Goal: Information Seeking & Learning: Compare options

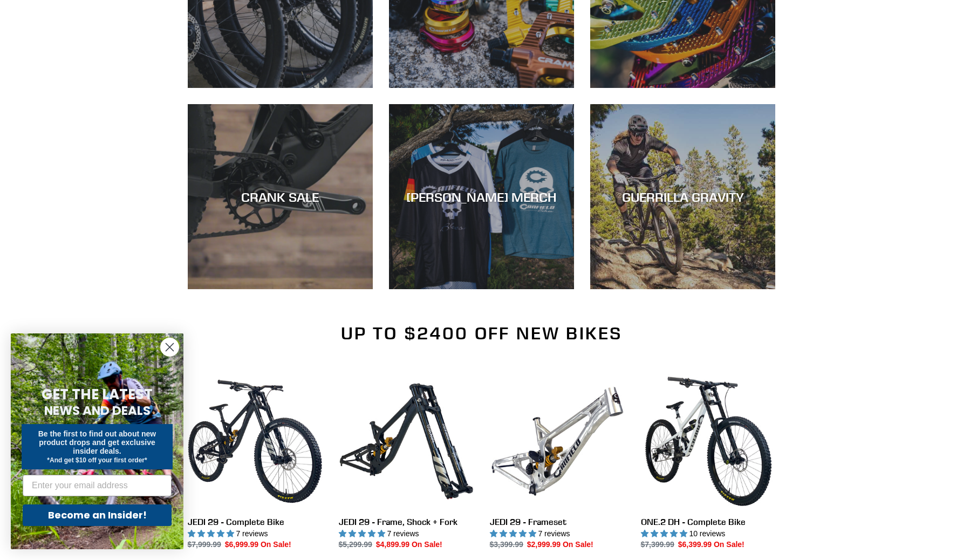
scroll to position [854, 0]
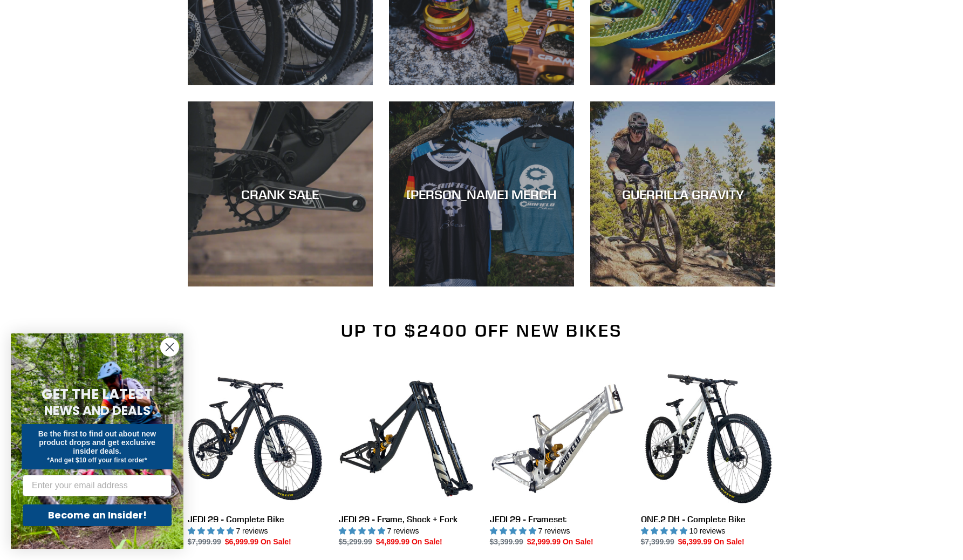
click at [169, 351] on circle "Close dialog" at bounding box center [170, 347] width 18 height 18
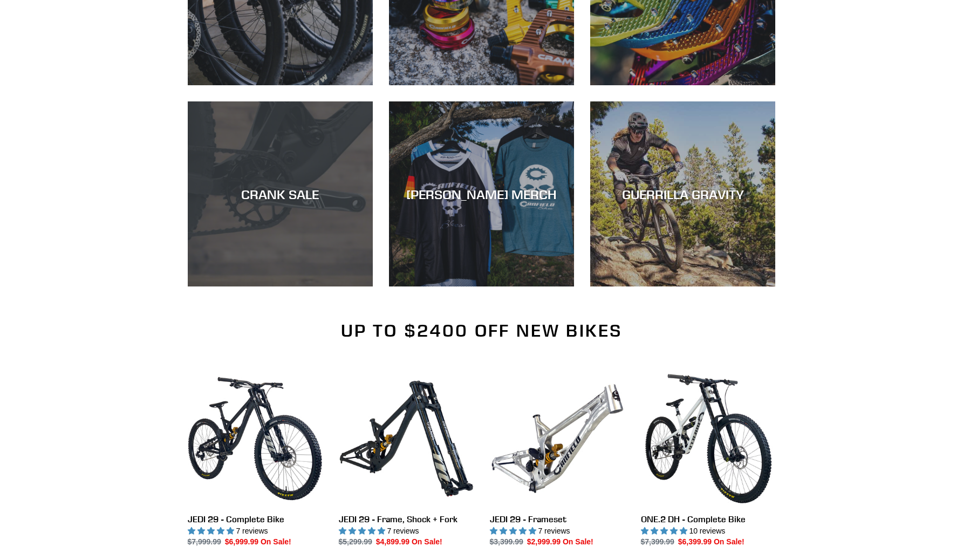
click at [288, 201] on div "CRANK SALE" at bounding box center [280, 194] width 185 height 16
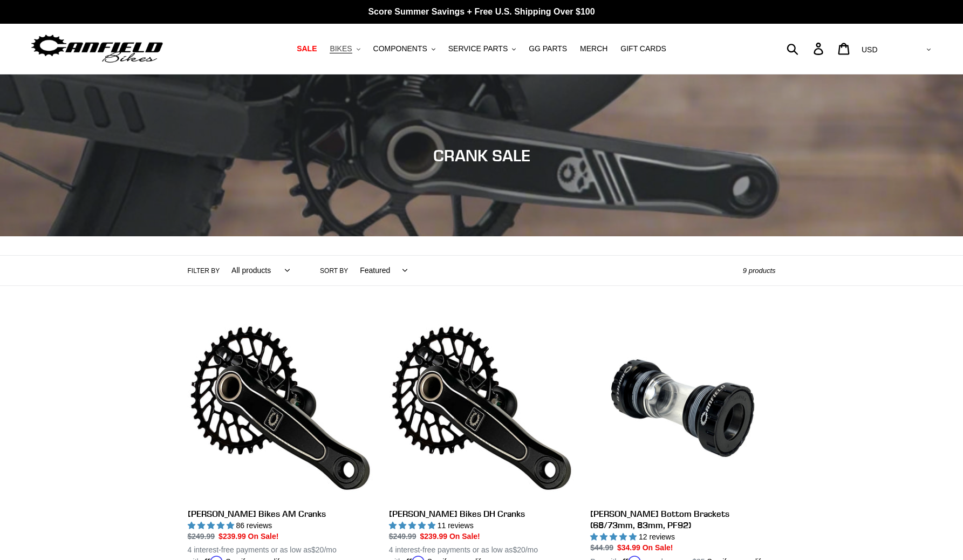
click at [352, 47] on span "BIKES" at bounding box center [341, 48] width 22 height 9
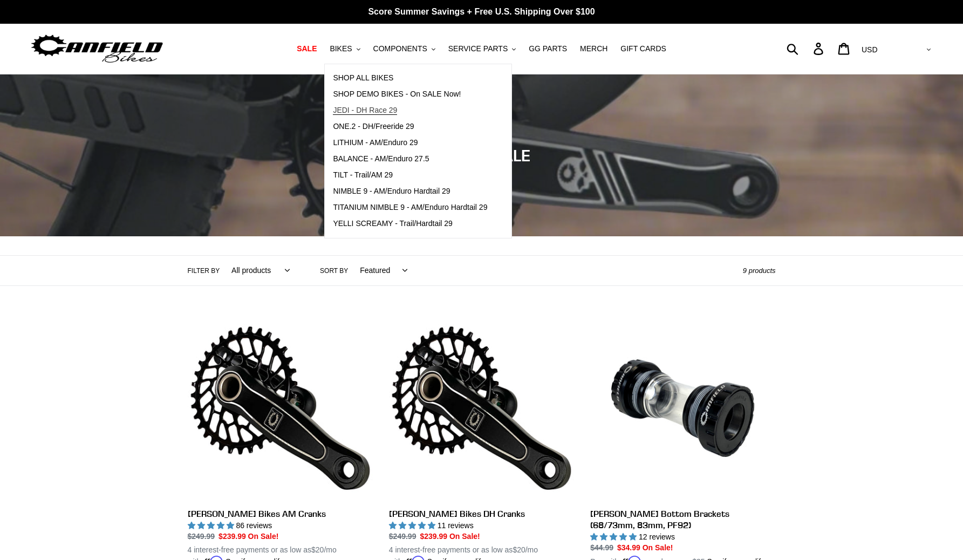
click at [374, 113] on span "JEDI - DH Race 29" at bounding box center [365, 110] width 64 height 9
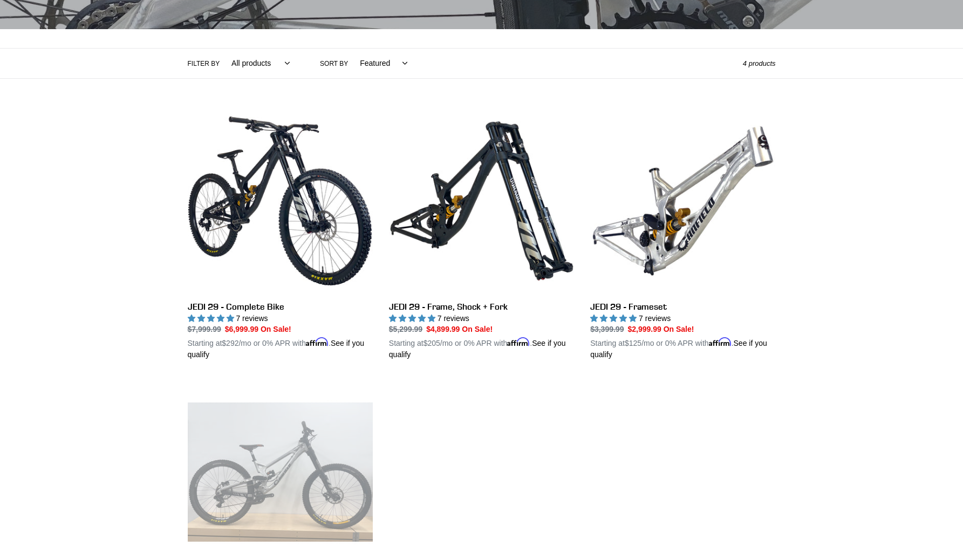
scroll to position [216, 0]
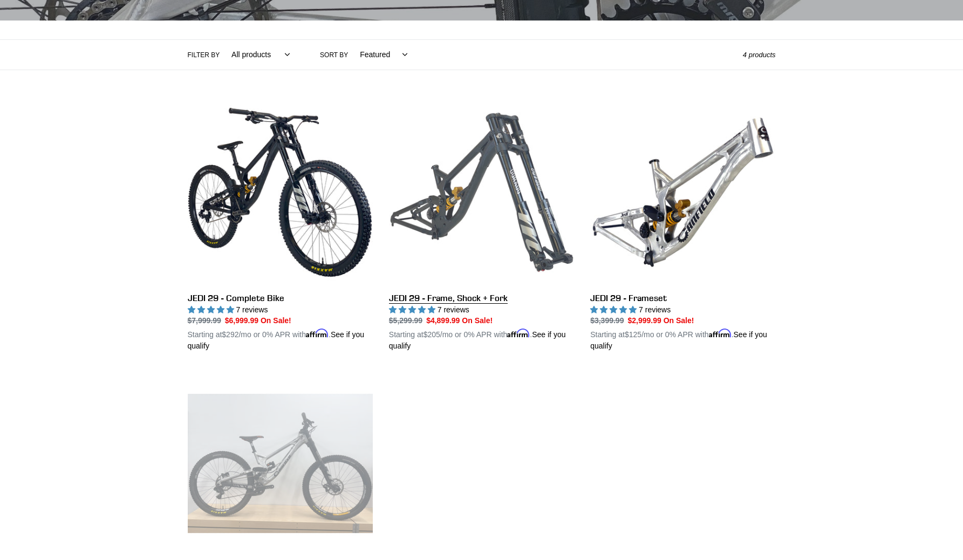
click at [496, 299] on link "JEDI 29 - Frame, Shock + Fork" at bounding box center [481, 226] width 185 height 253
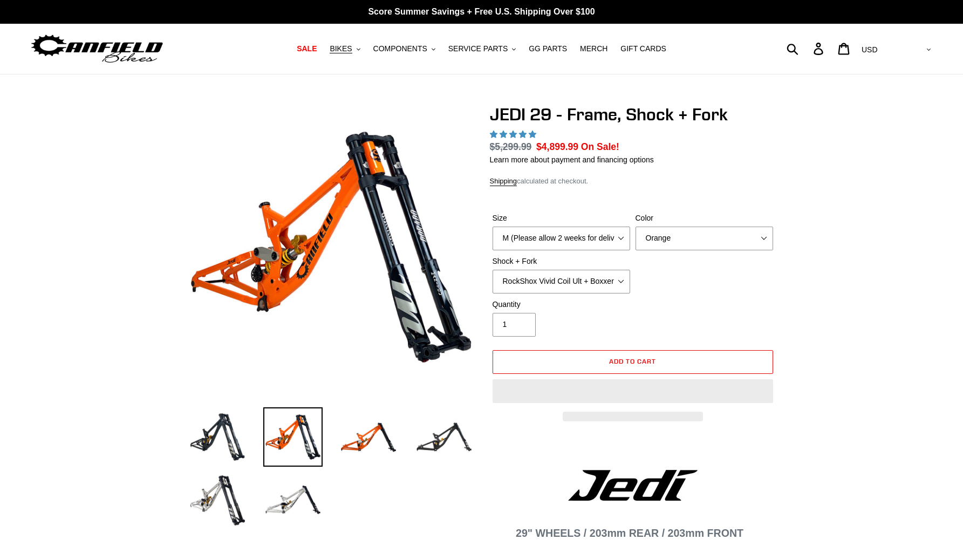
select select "highest-rating"
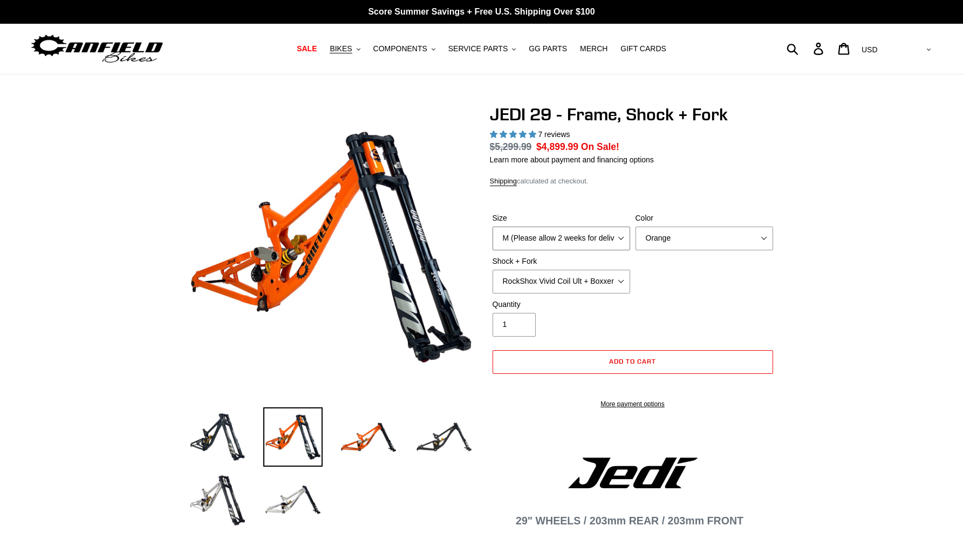
click at [600, 242] on select "M (Please allow 2 weeks for delivery) L (Please allow 2 weeks for delivery) XL" at bounding box center [562, 239] width 138 height 24
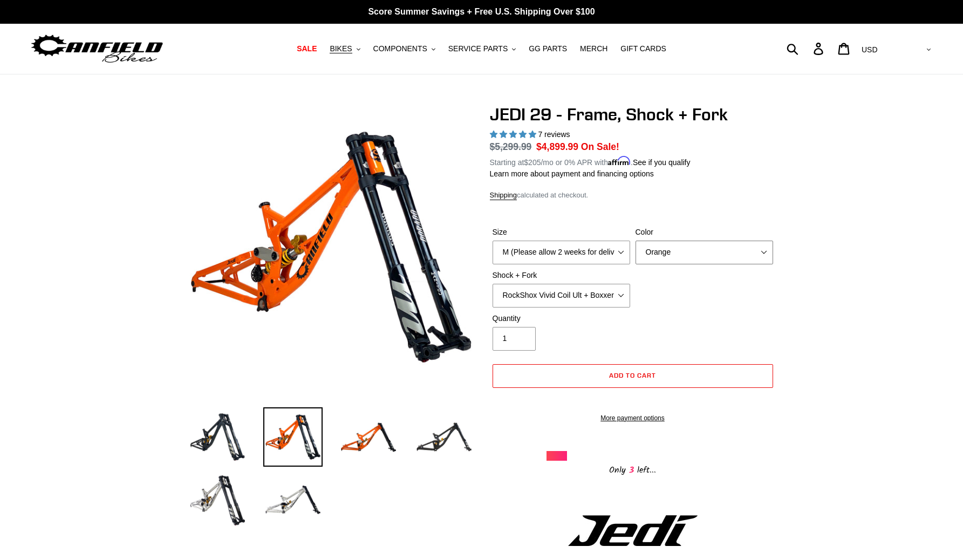
click at [677, 242] on select "Orange Stealth Black Raw" at bounding box center [705, 253] width 138 height 24
select select "Raw"
click at [636, 241] on select "Orange Stealth Black Raw" at bounding box center [705, 253] width 138 height 24
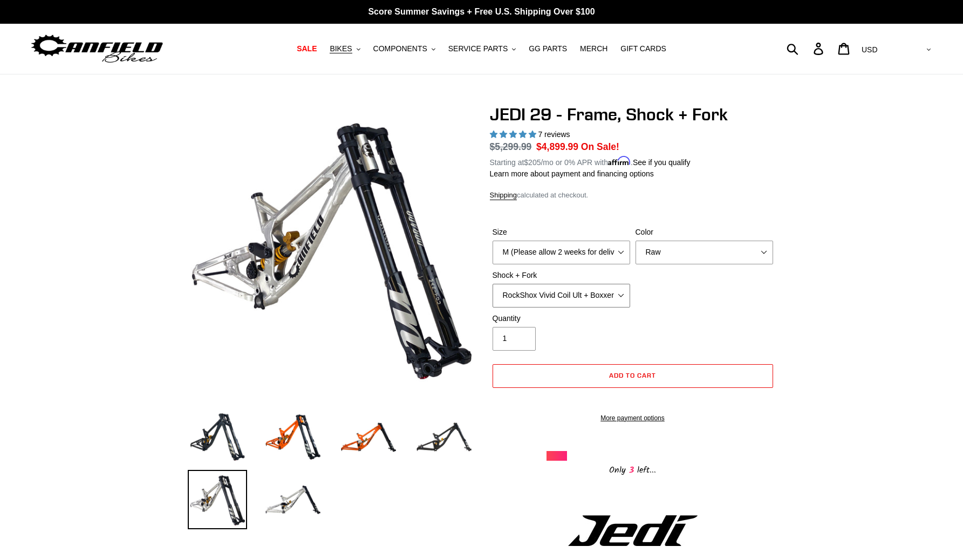
click at [611, 293] on select "RockShox Vivid Coil Ult + Boxxer RC2 C3 Ult Fox DHX2 250x75 + Fox 40 Float Grip…" at bounding box center [562, 296] width 138 height 24
select select "EXT Storia LOK V3 + EXT Vaia 200"
click at [493, 284] on select "RockShox Vivid Coil Ult + Boxxer RC2 C3 Ult Fox DHX2 250x75 + Fox 40 Float Grip…" at bounding box center [562, 296] width 138 height 24
click at [586, 288] on select "RockShox Vivid Coil Ult + Boxxer RC2 C3 Ult Fox DHX2 250x75 + Fox 40 Float Grip…" at bounding box center [562, 296] width 138 height 24
click at [714, 317] on div "Quantity 1" at bounding box center [633, 334] width 286 height 43
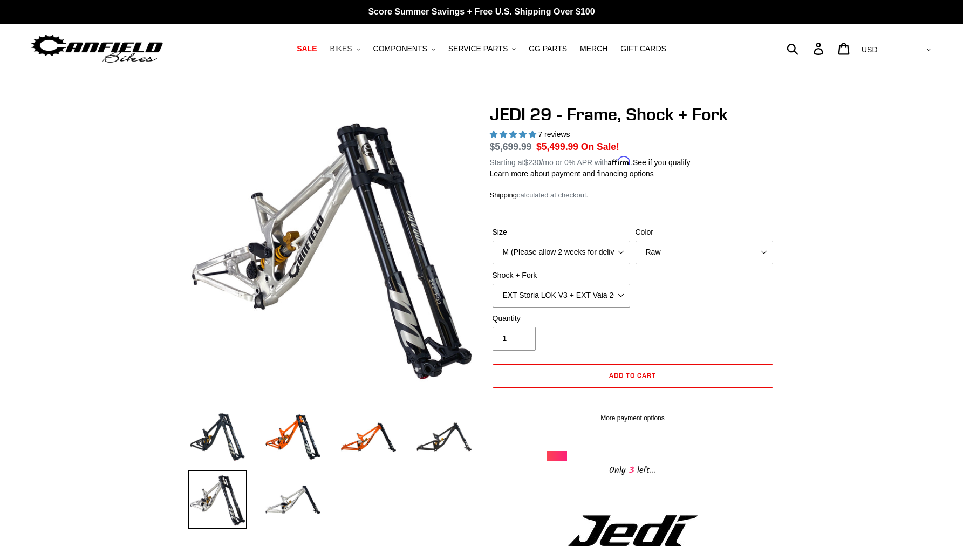
click at [356, 51] on button "BIKES .cls-1{fill:#231f20}" at bounding box center [344, 49] width 41 height 15
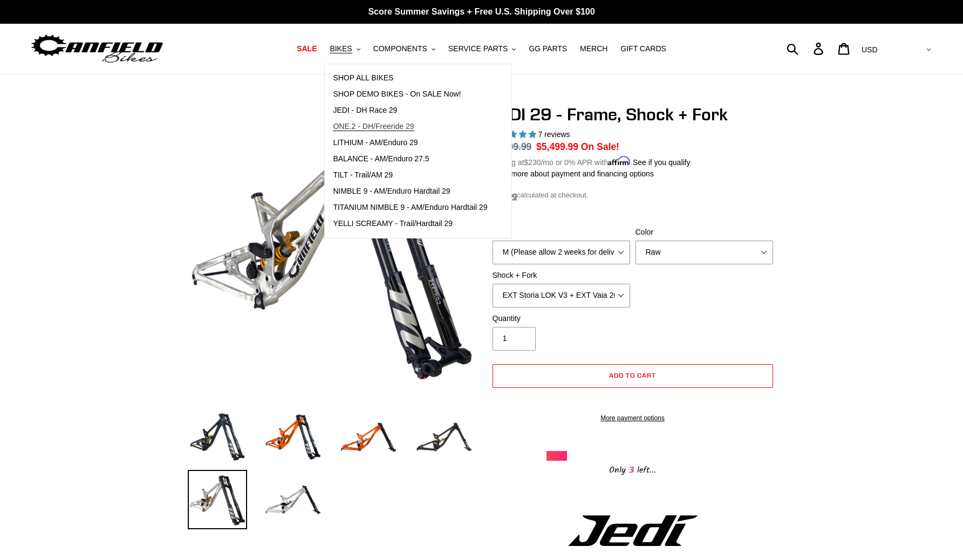
click at [377, 121] on link "ONE.2 - DH/Freeride 29" at bounding box center [410, 127] width 171 height 16
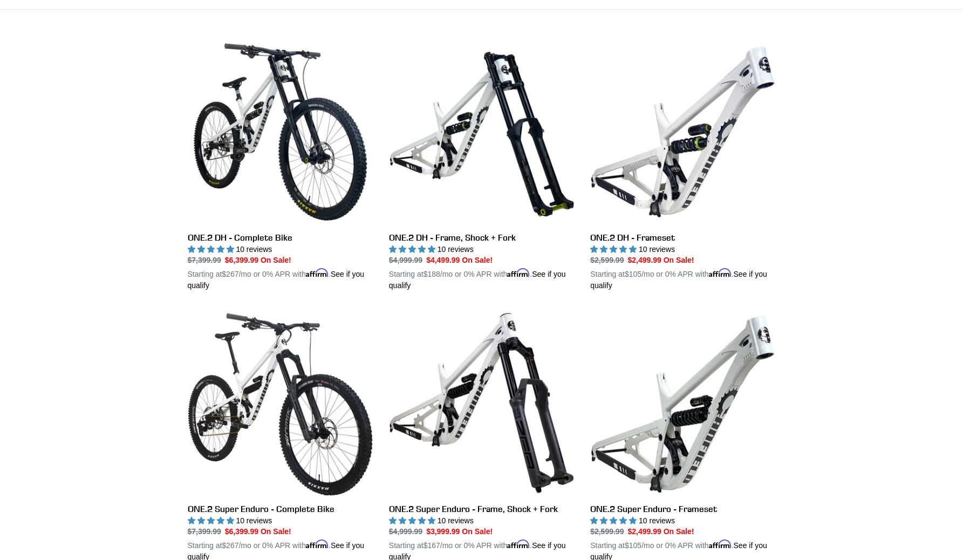
scroll to position [277, 0]
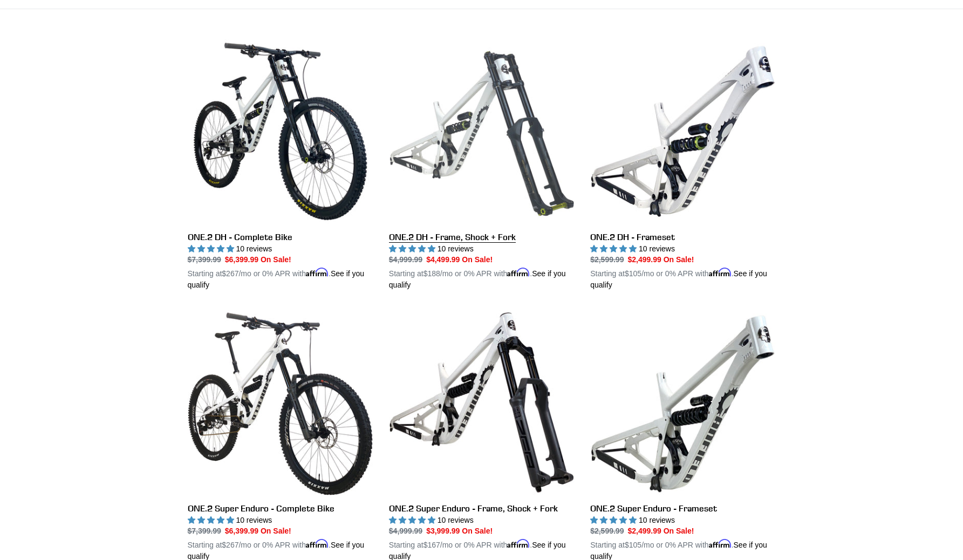
click at [488, 188] on link "ONE.2 DH - Frame, Shock + Fork" at bounding box center [481, 165] width 185 height 253
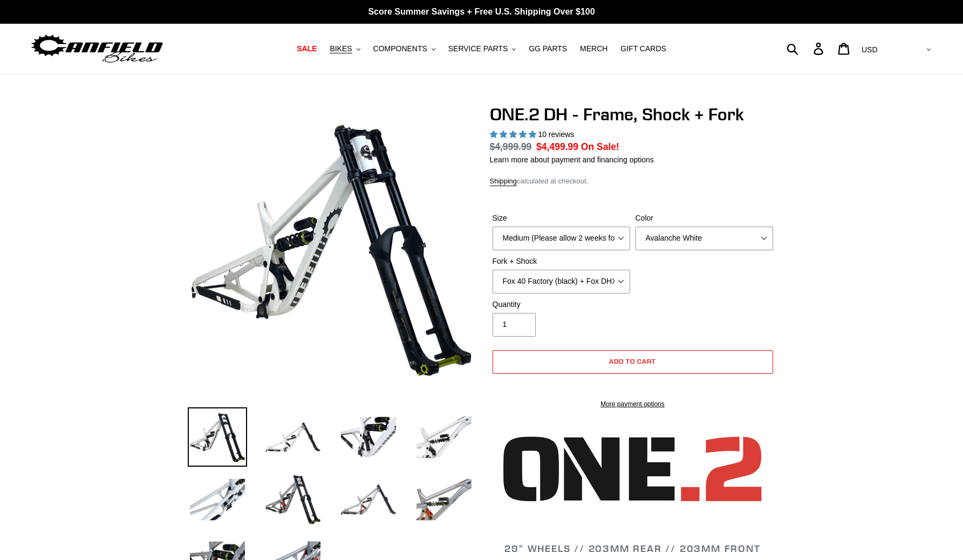
select select "highest-rating"
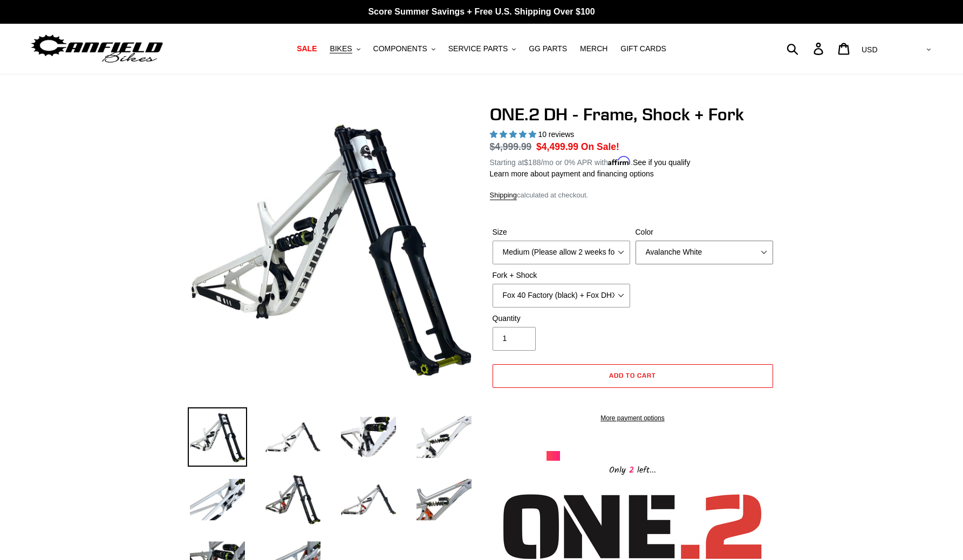
click at [671, 247] on select "Avalanche White Bentonite Grey" at bounding box center [705, 253] width 138 height 24
click at [636, 241] on select "Avalanche White Bentonite Grey" at bounding box center [705, 253] width 138 height 24
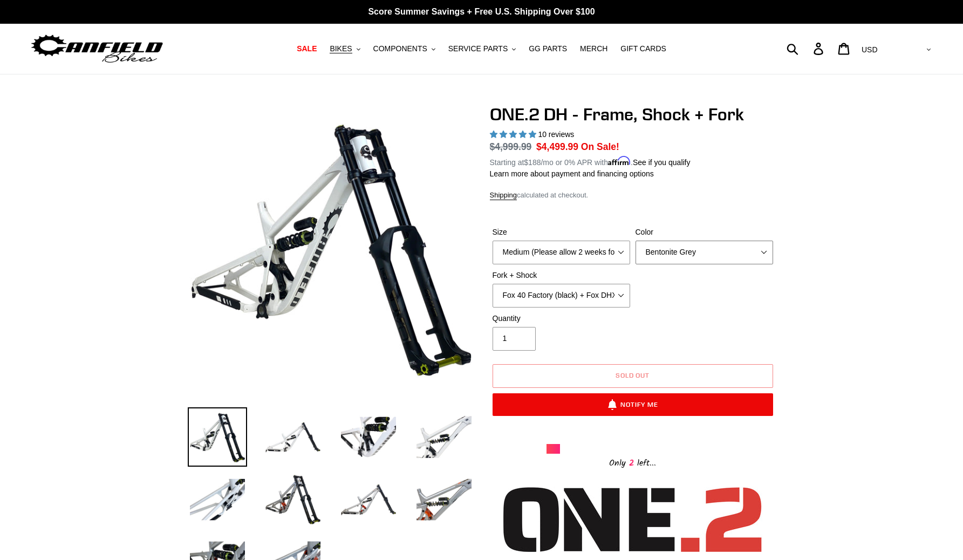
click at [700, 255] on select "Avalanche White Bentonite Grey" at bounding box center [705, 253] width 138 height 24
select select "Avalanche White"
click at [636, 241] on select "Avalanche White Bentonite Grey" at bounding box center [705, 253] width 138 height 24
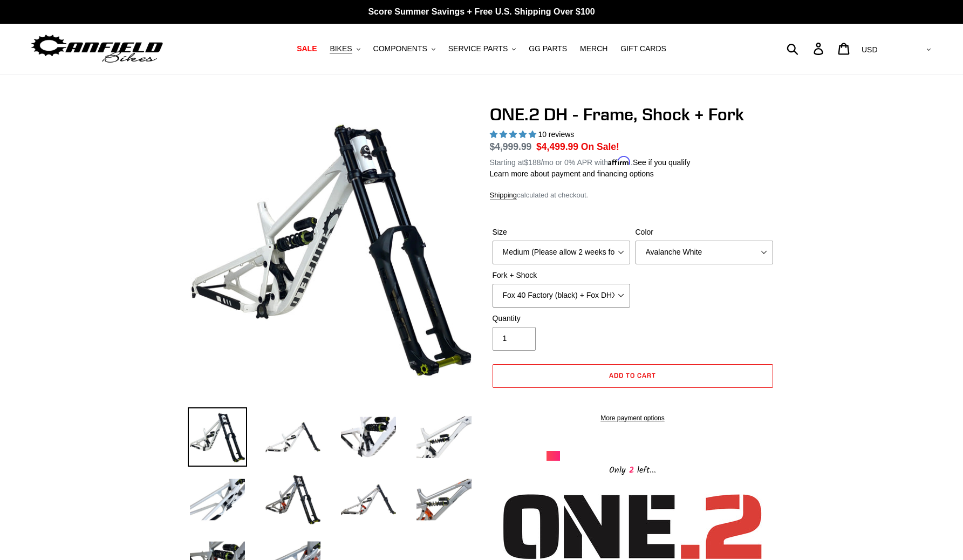
click at [613, 291] on select "Fox 40 Factory (black) + Fox DHX2 250x75 Fox 40 Factory (orange) + Fox DHX2 250…" at bounding box center [562, 296] width 138 height 24
click at [493, 284] on select "Fox 40 Factory (black) + Fox DHX2 250x75 Fox 40 Factory (orange) + Fox DHX2 250…" at bounding box center [562, 296] width 138 height 24
click at [691, 305] on div "Size Medium (Please allow 2 weeks for delivery) Large (Sold Out) Color Avalanch…" at bounding box center [633, 270] width 286 height 86
click at [616, 256] on select "Medium (Please allow 2 weeks for delivery) Large (Sold Out)" at bounding box center [562, 253] width 138 height 24
click at [286, 430] on img at bounding box center [292, 436] width 59 height 59
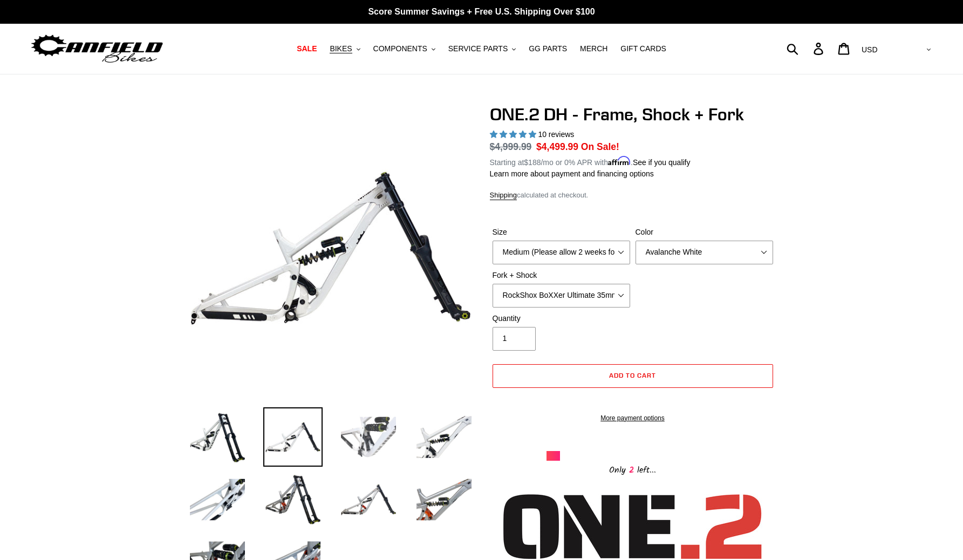
click at [368, 447] on img at bounding box center [368, 436] width 59 height 59
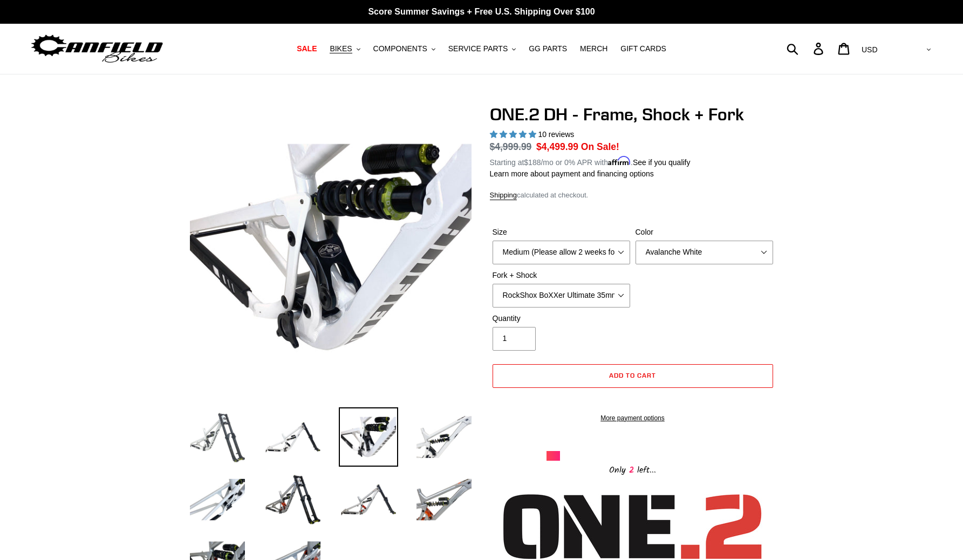
click at [239, 439] on img at bounding box center [217, 436] width 59 height 59
select select "Fox 40 Factory (orange) + Fox DHX2 250x75"
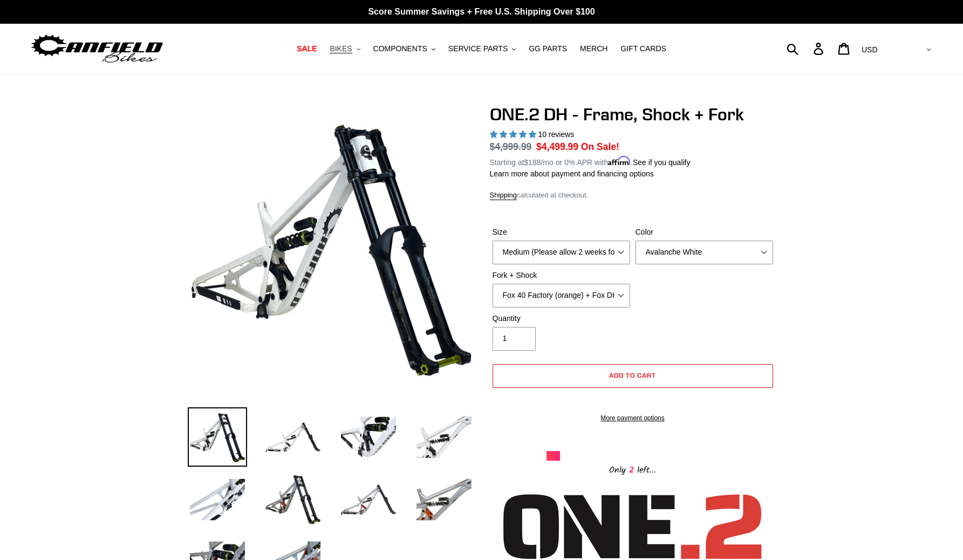
click at [352, 53] on span "BIKES" at bounding box center [341, 48] width 22 height 9
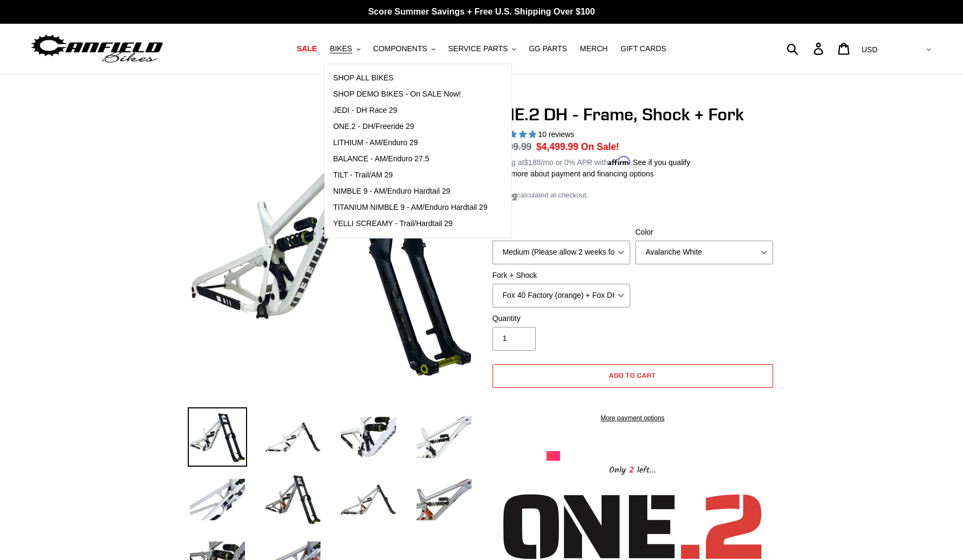
click at [659, 107] on h1 "ONE.2 DH - Frame, Shock + Fork" at bounding box center [633, 114] width 286 height 21
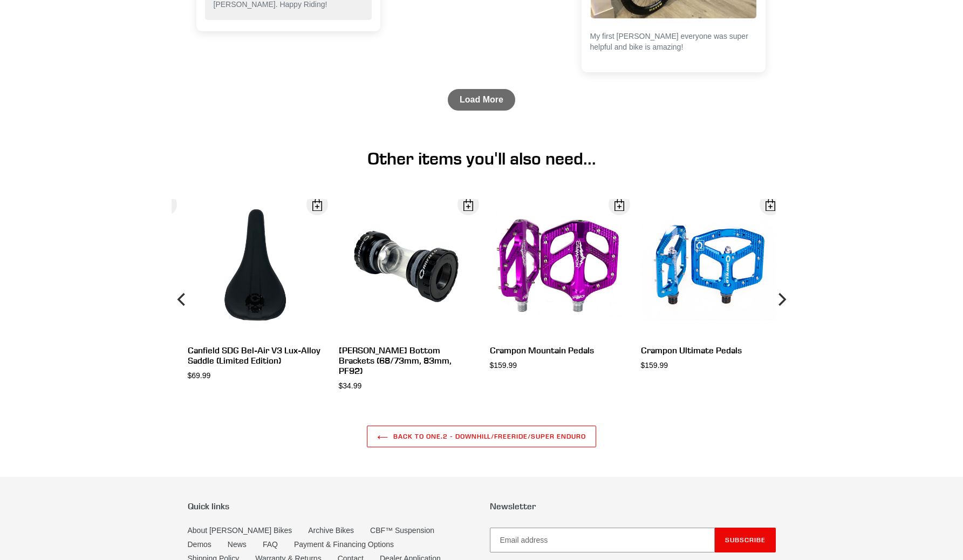
scroll to position [2916, 0]
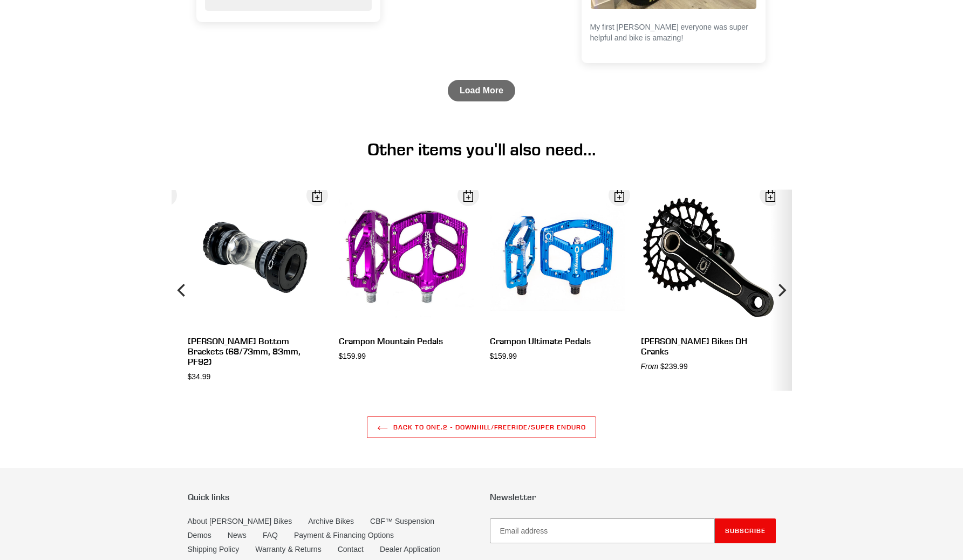
click at [780, 303] on icon "Next" at bounding box center [781, 290] width 13 height 121
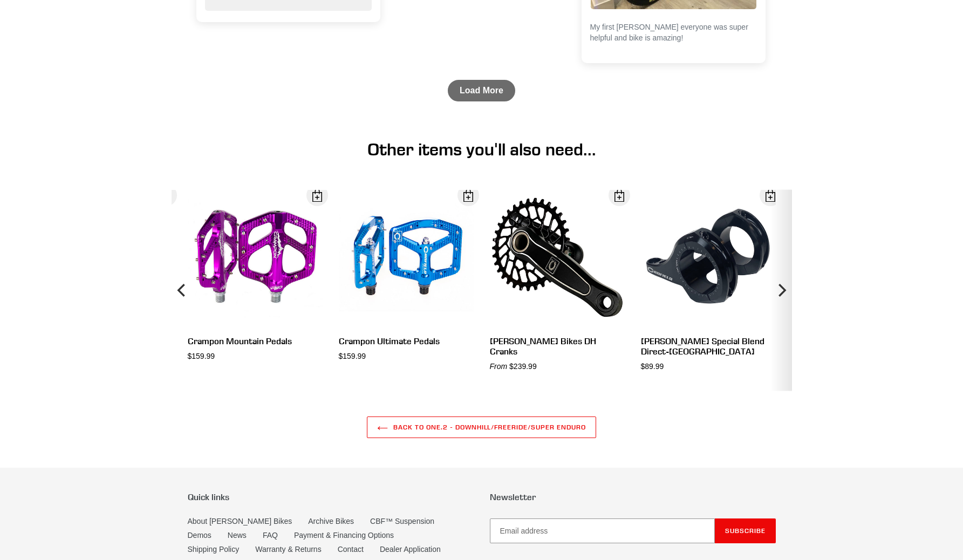
click at [780, 303] on icon "Next" at bounding box center [781, 290] width 13 height 121
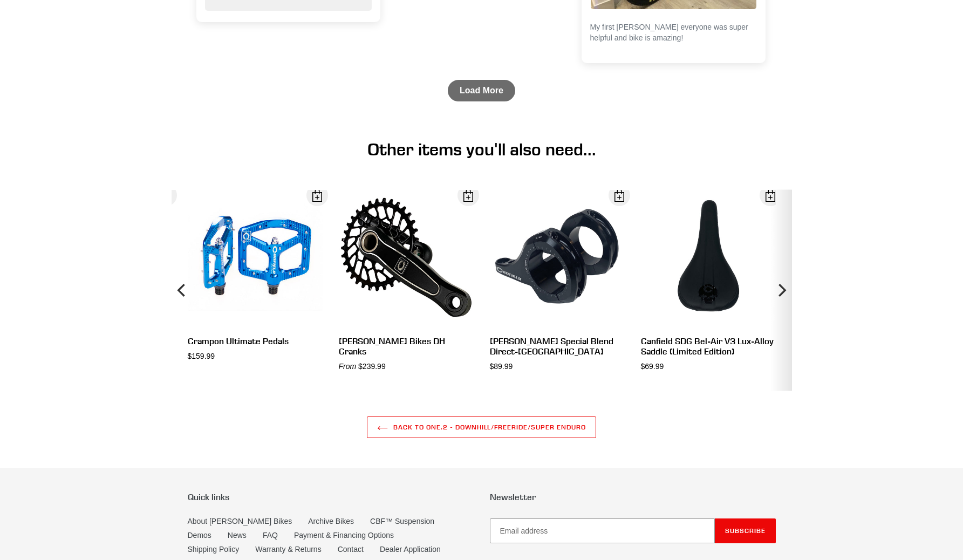
click at [780, 303] on icon "Next" at bounding box center [781, 290] width 13 height 121
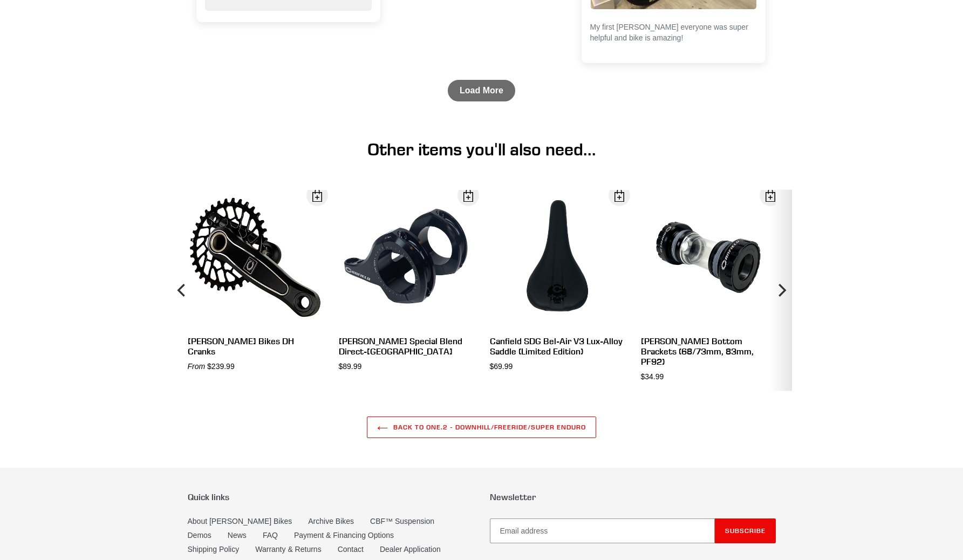
click at [780, 303] on icon "Next" at bounding box center [781, 290] width 13 height 121
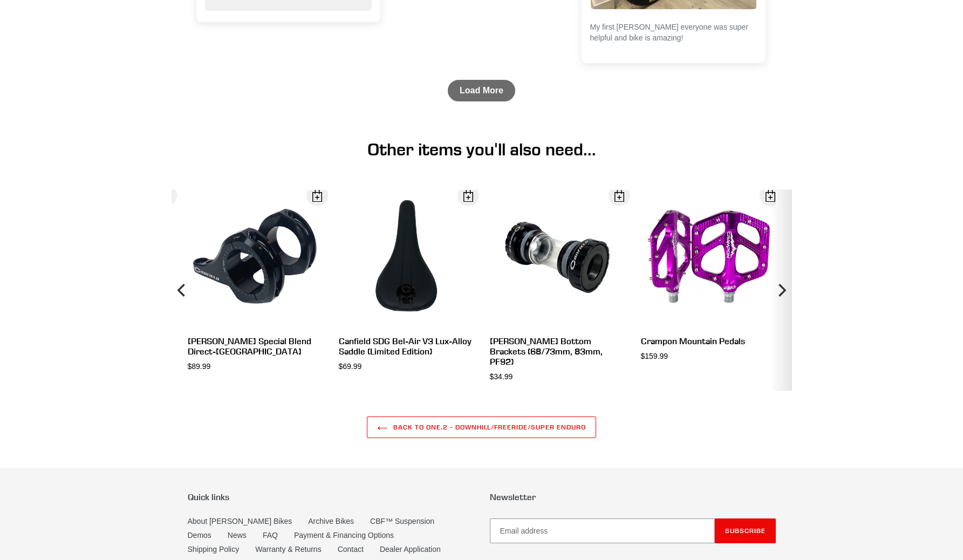
click at [780, 303] on icon "Next" at bounding box center [781, 290] width 13 height 121
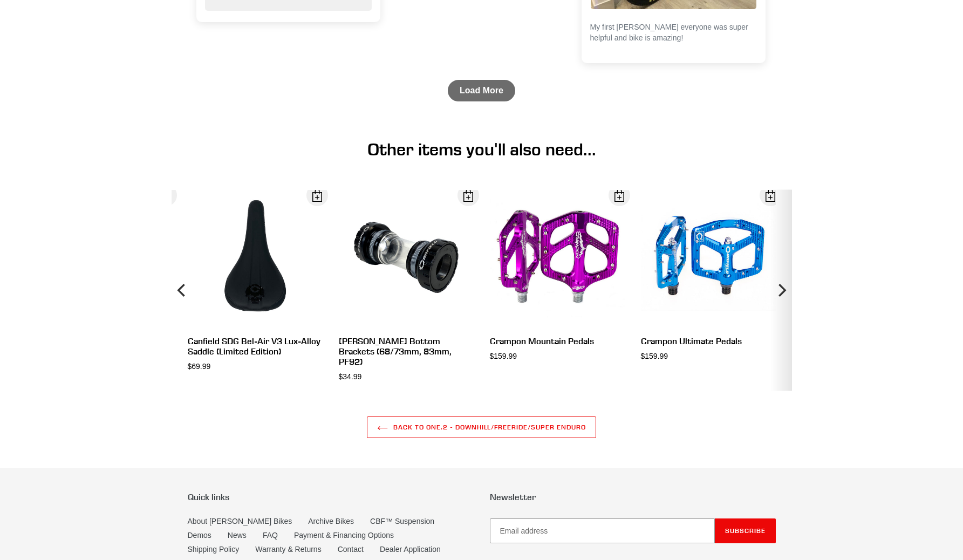
click at [780, 303] on icon "Next" at bounding box center [781, 290] width 13 height 121
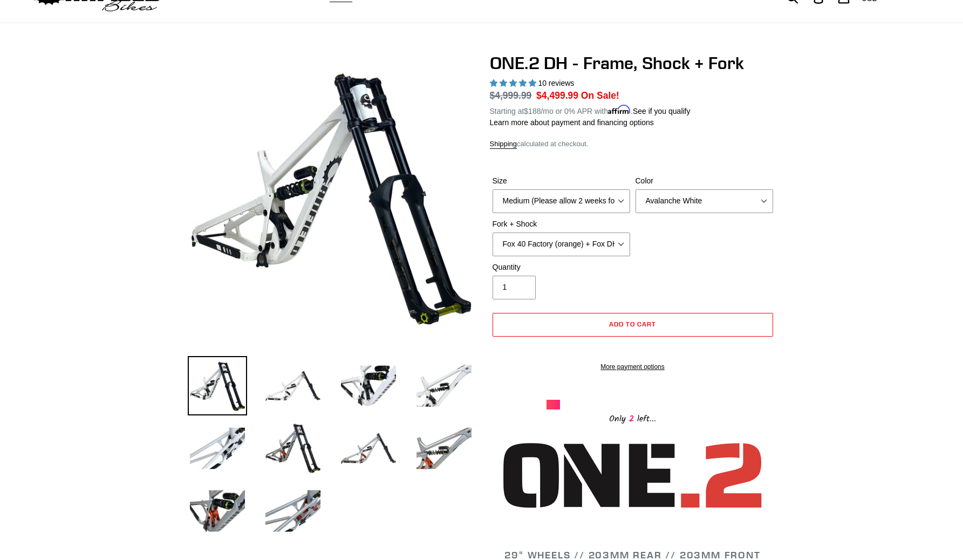
scroll to position [47, 0]
